Goal: Information Seeking & Learning: Learn about a topic

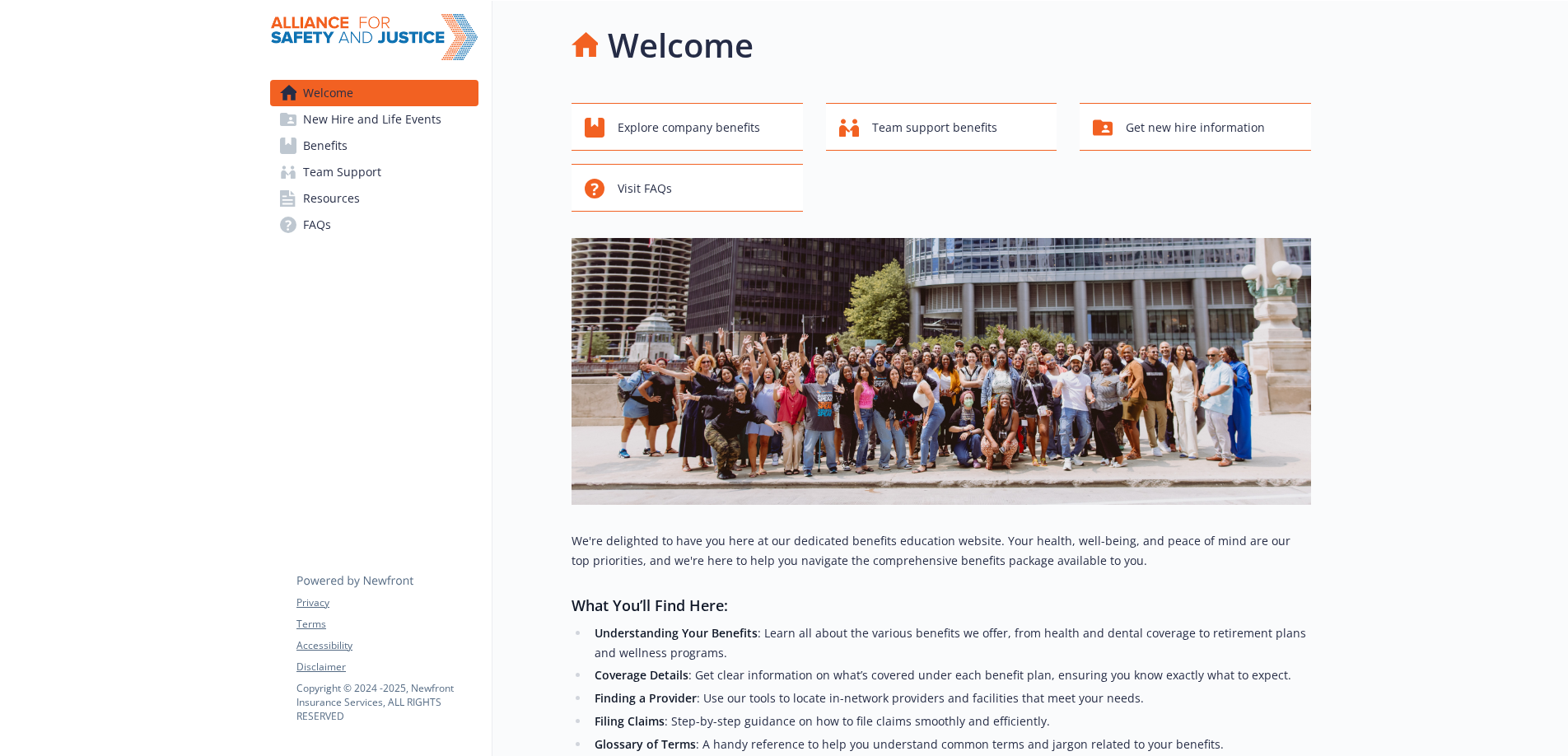
click at [374, 142] on link "Benefits" at bounding box center [374, 145] width 208 height 26
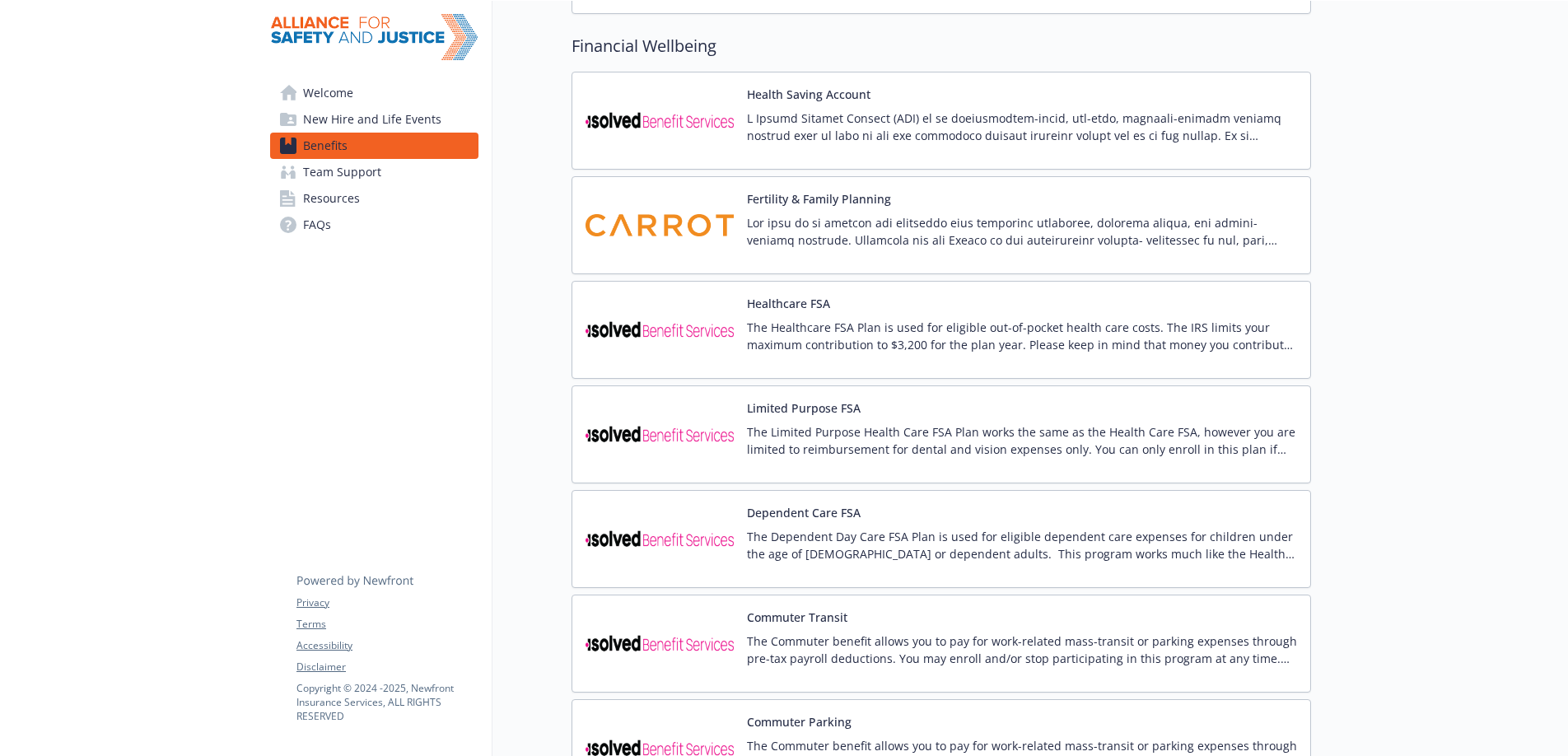
scroll to position [1329, 0]
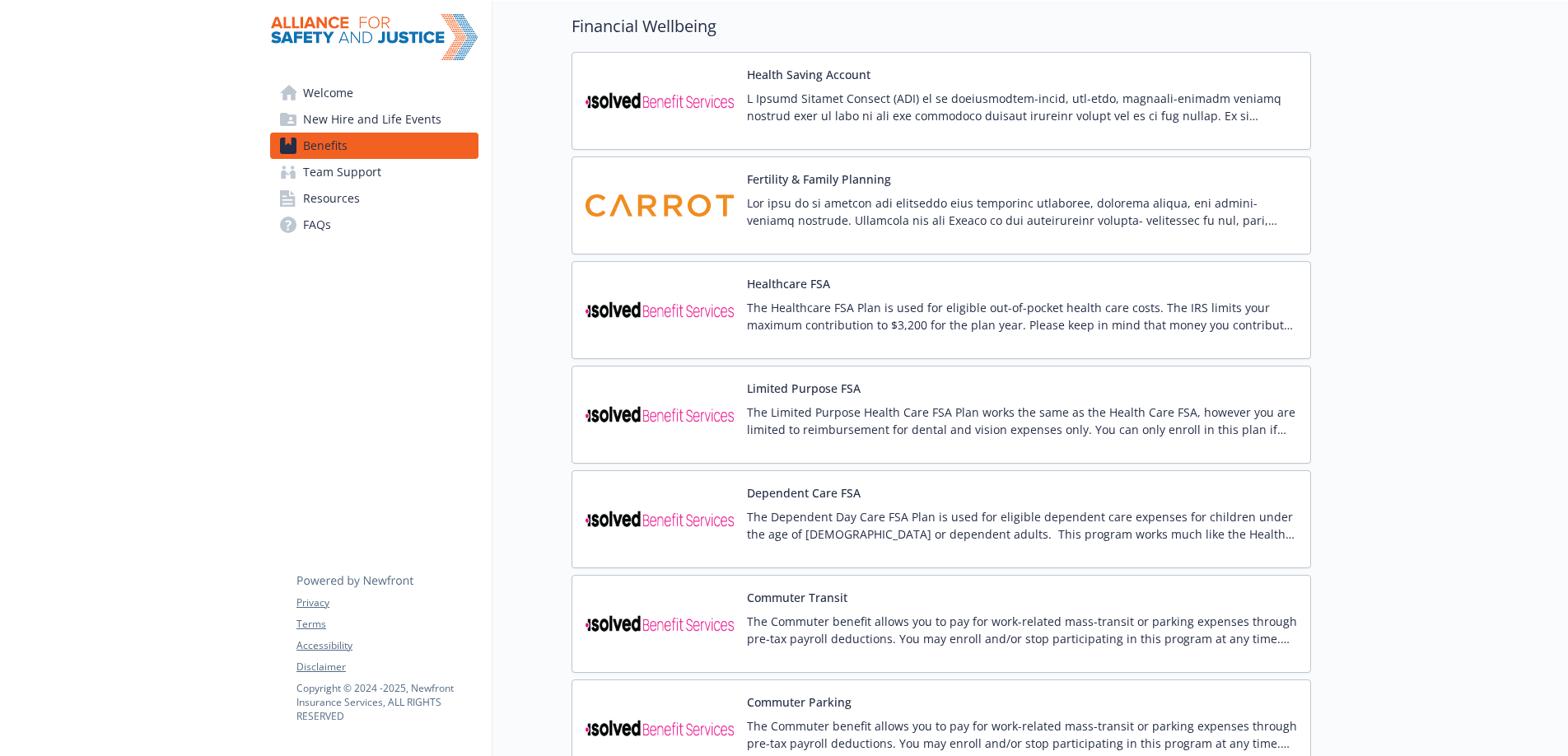
click at [806, 387] on button "Limited Purpose FSA" at bounding box center [804, 388] width 113 height 17
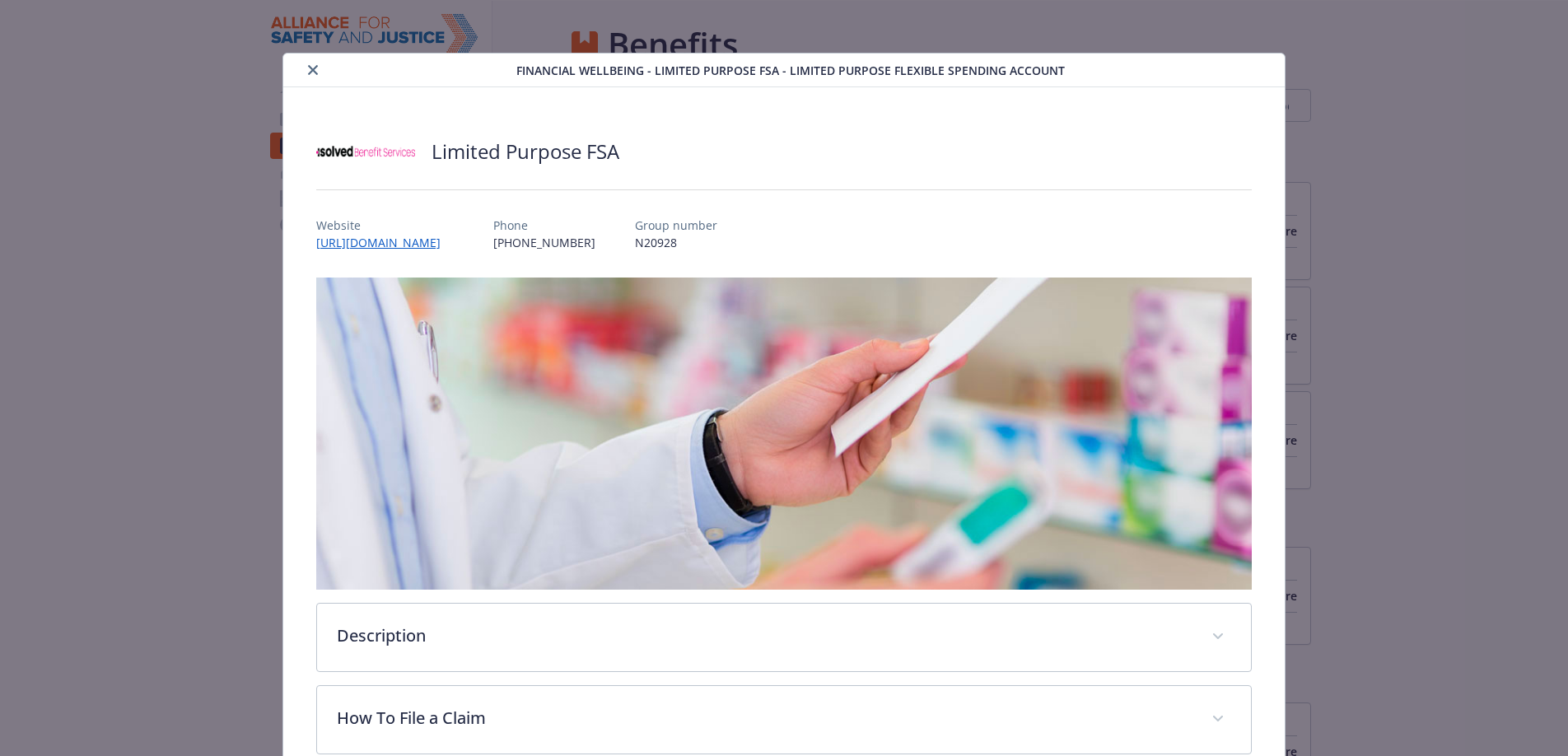
scroll to position [1329, 0]
click at [457, 240] on link "[URL][DOMAIN_NAME]" at bounding box center [386, 243] width 141 height 19
